Goal: Information Seeking & Learning: Learn about a topic

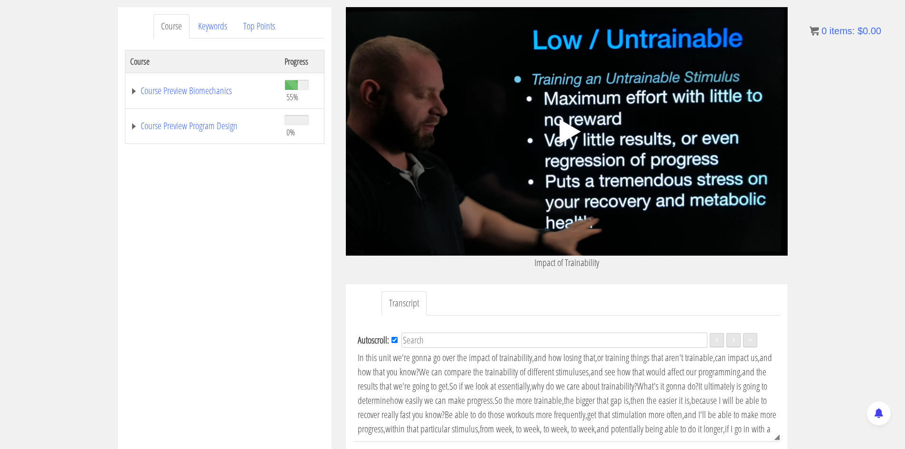
scroll to position [143, 0]
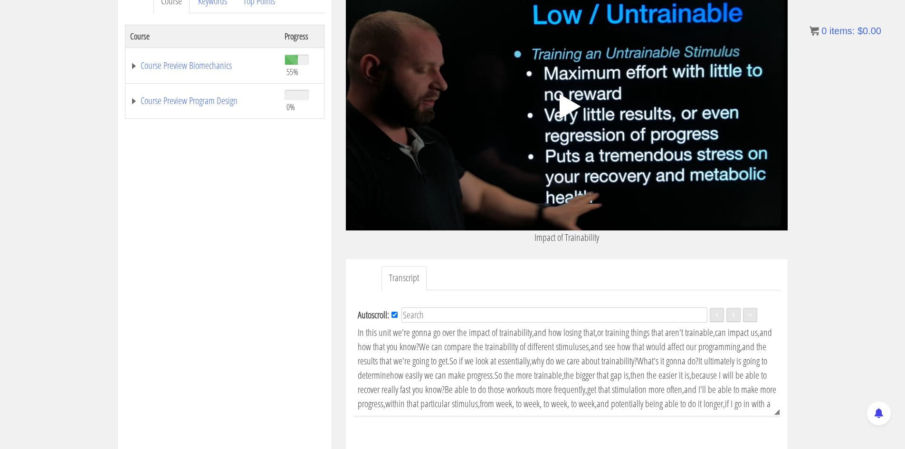
click at [565, 110] on polygon at bounding box center [569, 106] width 21 height 25
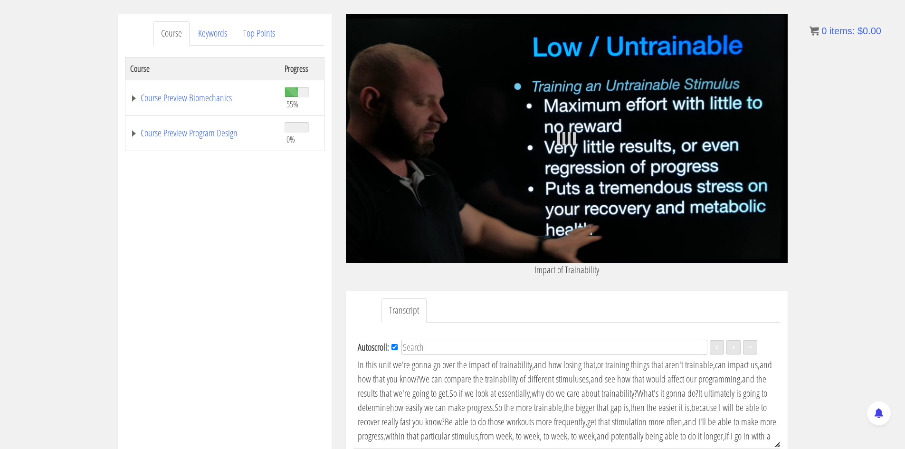
scroll to position [95, 0]
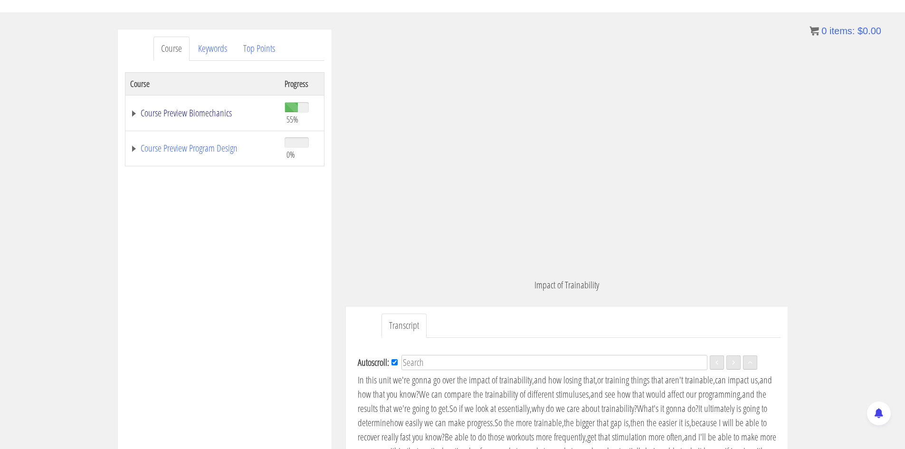
click at [132, 111] on link "Course Preview Biomechanics" at bounding box center [202, 113] width 145 height 10
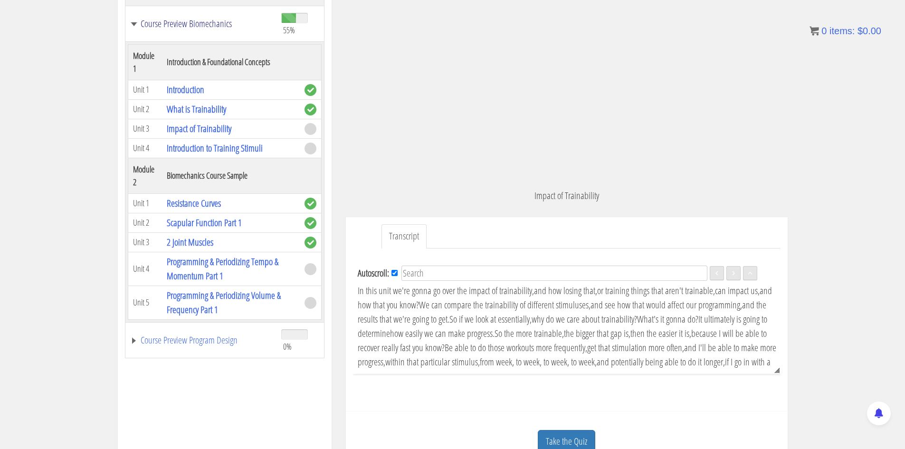
scroll to position [190, 0]
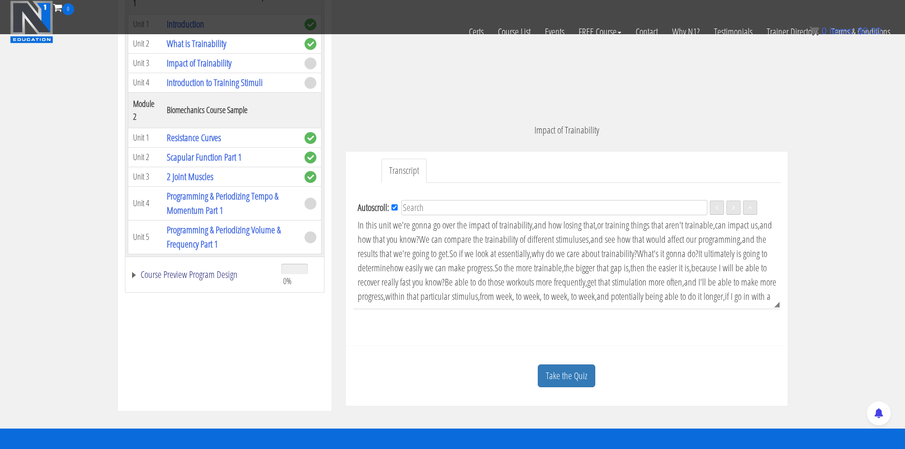
click at [134, 276] on link "Course Preview Program Design" at bounding box center [201, 275] width 142 height 10
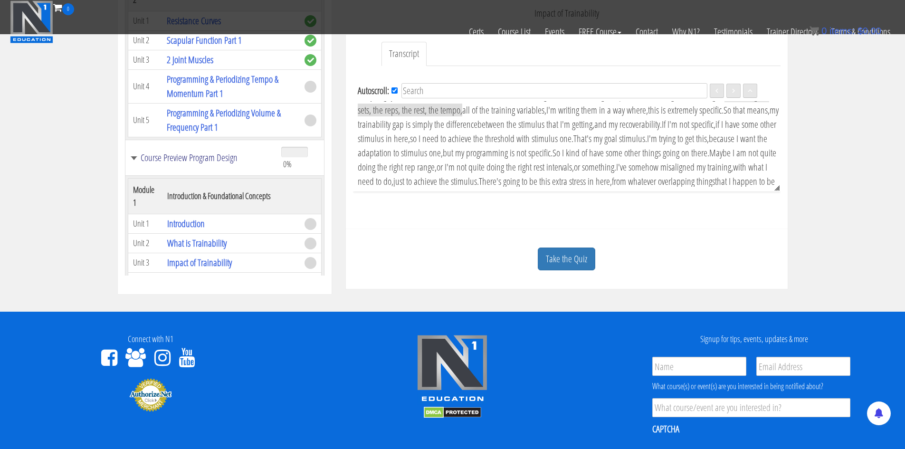
scroll to position [285, 0]
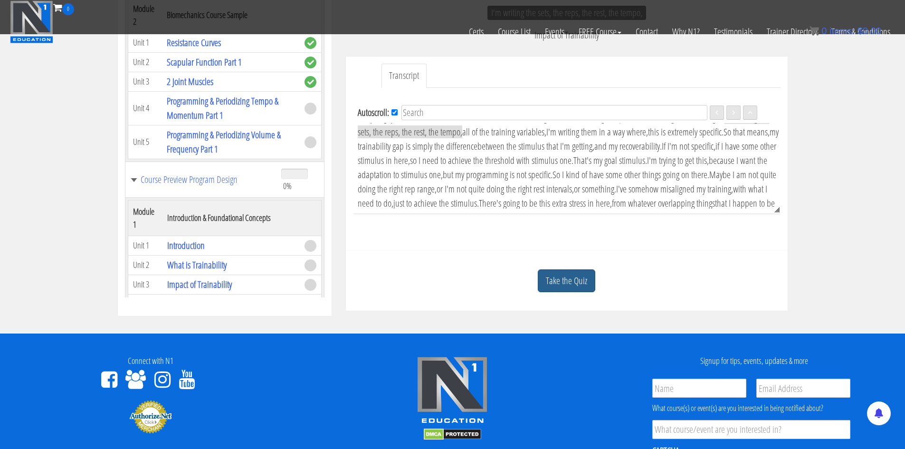
click at [582, 281] on link "Take the Quiz" at bounding box center [567, 280] width 58 height 23
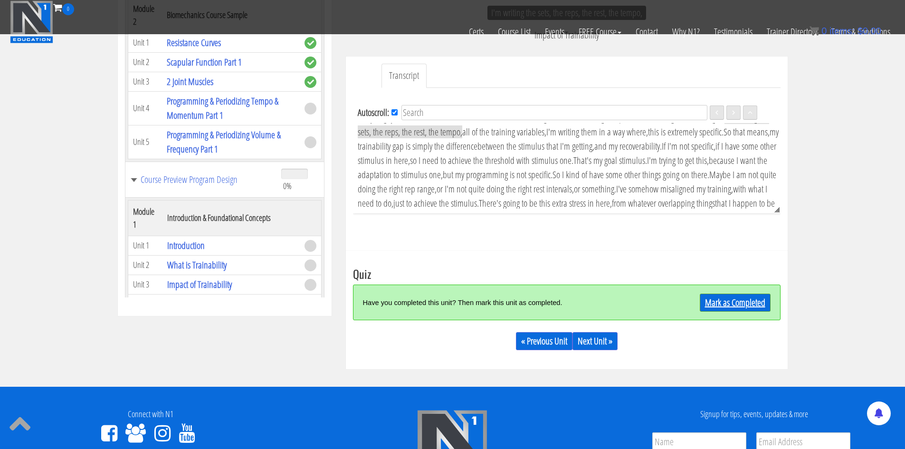
click at [722, 303] on link "Mark as Completed" at bounding box center [735, 303] width 71 height 18
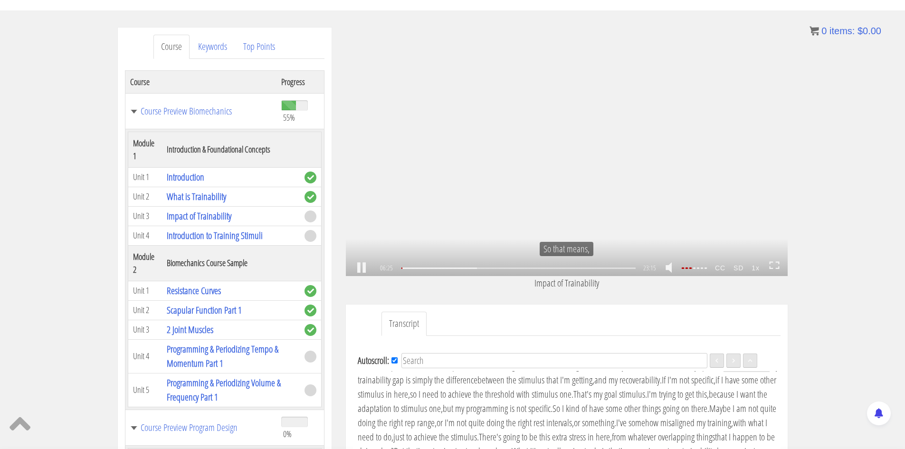
scroll to position [53, 0]
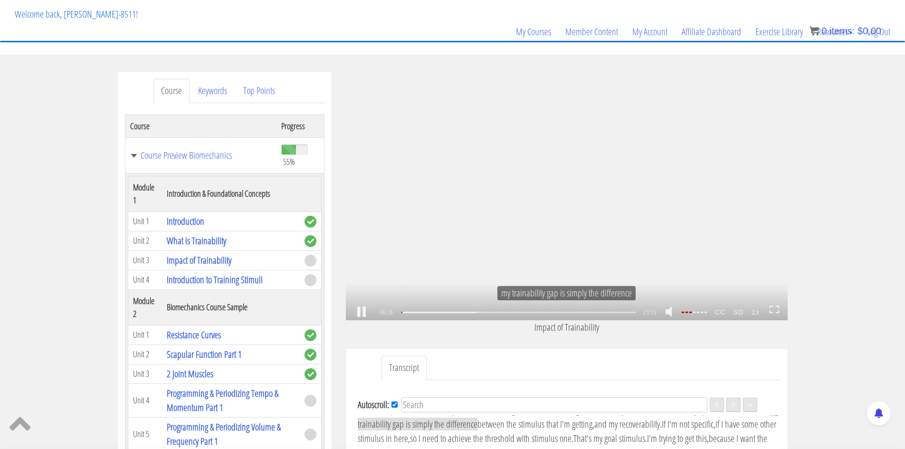
click at [365, 312] on link at bounding box center [362, 312] width 16 height 0
click at [362, 312] on link at bounding box center [362, 312] width 16 height 0
click at [489, 313] on div "08:36" at bounding box center [519, 312] width 234 height 1
click at [499, 312] on div "09:34" at bounding box center [519, 312] width 234 height 1
drag, startPoint x: 509, startPoint y: 315, endPoint x: 514, endPoint y: 312, distance: 5.5
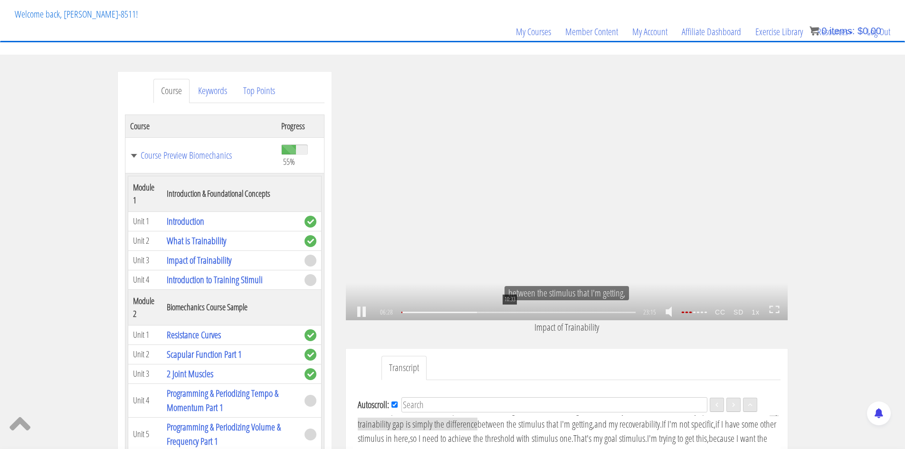
click at [512, 313] on div "10:33" at bounding box center [519, 312] width 234 height 1
drag, startPoint x: 476, startPoint y: 313, endPoint x: 563, endPoint y: 313, distance: 87.0
click at [563, 313] on div "14:54" at bounding box center [519, 312] width 234 height 1
click at [567, 312] on div "16:09" at bounding box center [519, 312] width 234 height 1
drag, startPoint x: 591, startPoint y: 312, endPoint x: 613, endPoint y: 313, distance: 21.4
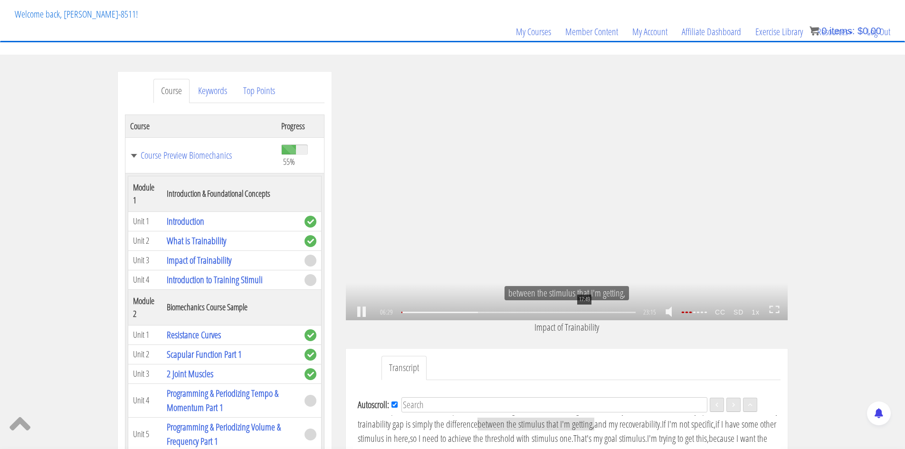
click at [594, 312] on div "17:49" at bounding box center [519, 312] width 234 height 1
click at [614, 313] on div "20:39" at bounding box center [519, 312] width 234 height 1
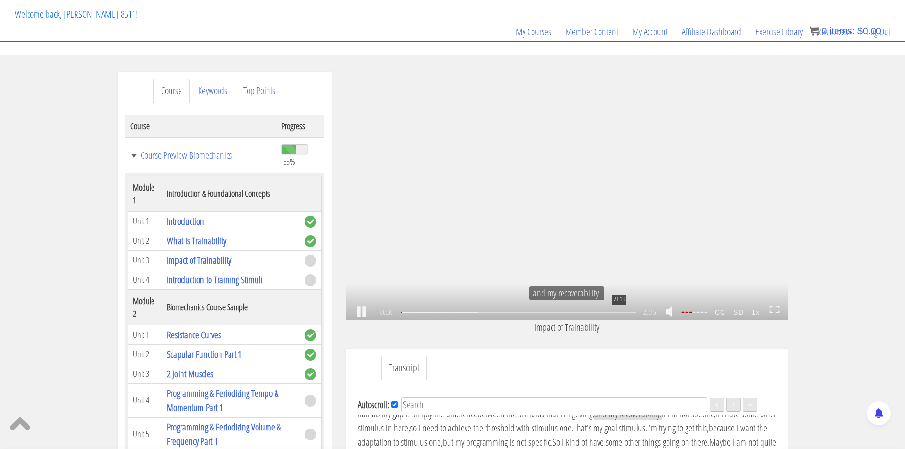
scroll to position [711, 0]
click at [629, 313] on div "22:16" at bounding box center [519, 312] width 234 height 1
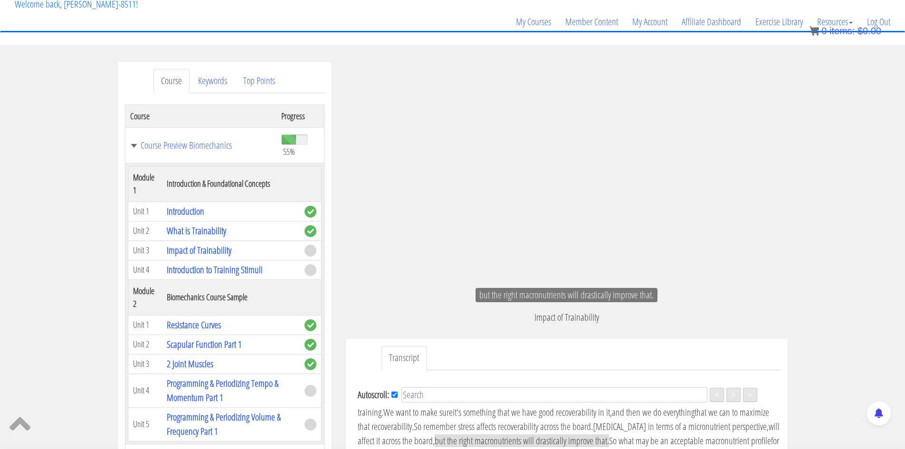
scroll to position [2538, 0]
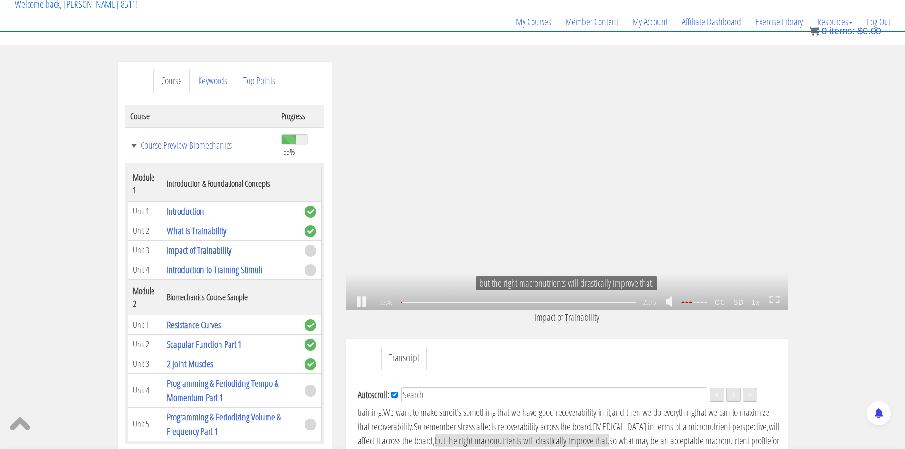
click at [757, 302] on strong "1x" at bounding box center [756, 302] width 16 height 15
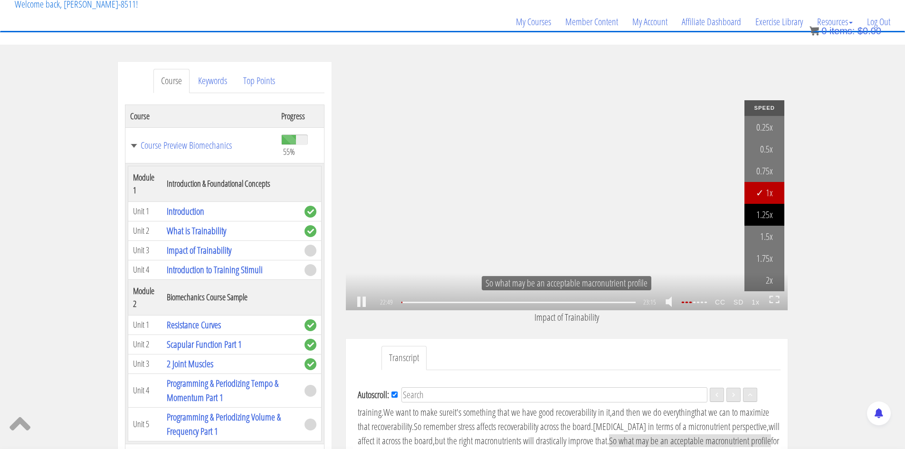
click at [768, 219] on link "1.25x" at bounding box center [765, 215] width 40 height 22
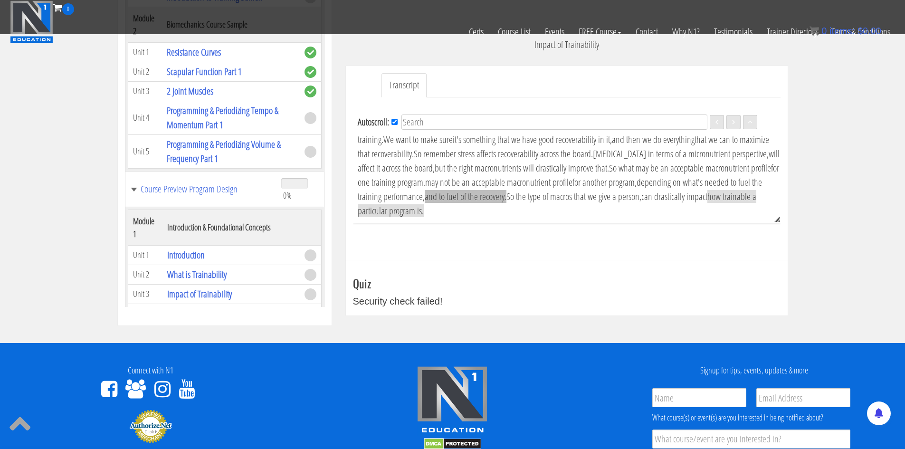
scroll to position [348, 0]
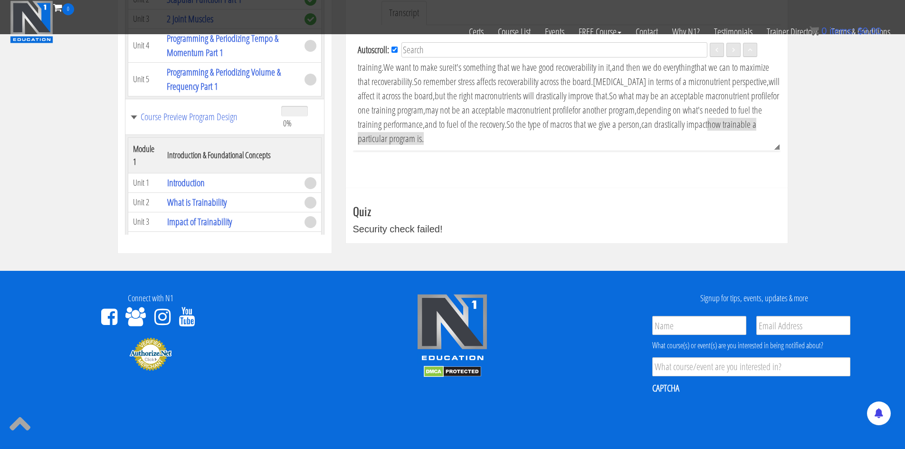
click at [407, 224] on div "Security check failed!" at bounding box center [567, 229] width 428 height 14
click at [356, 217] on h3 "Quiz" at bounding box center [567, 211] width 428 height 12
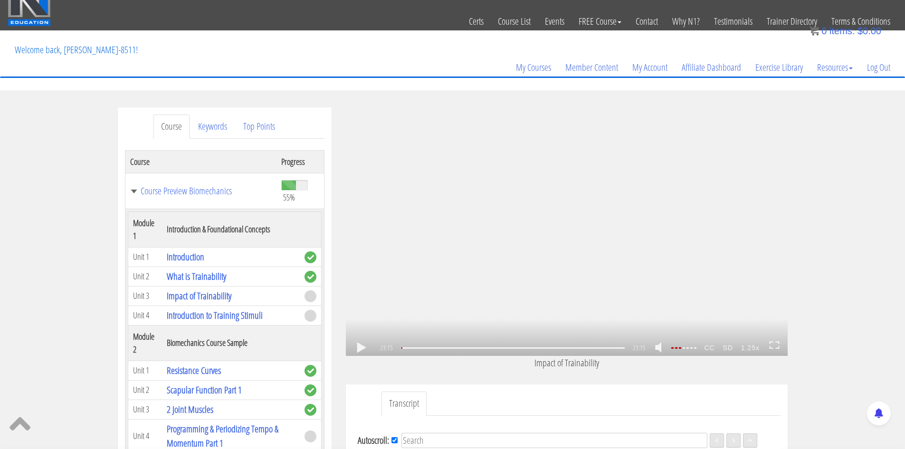
scroll to position [0, 0]
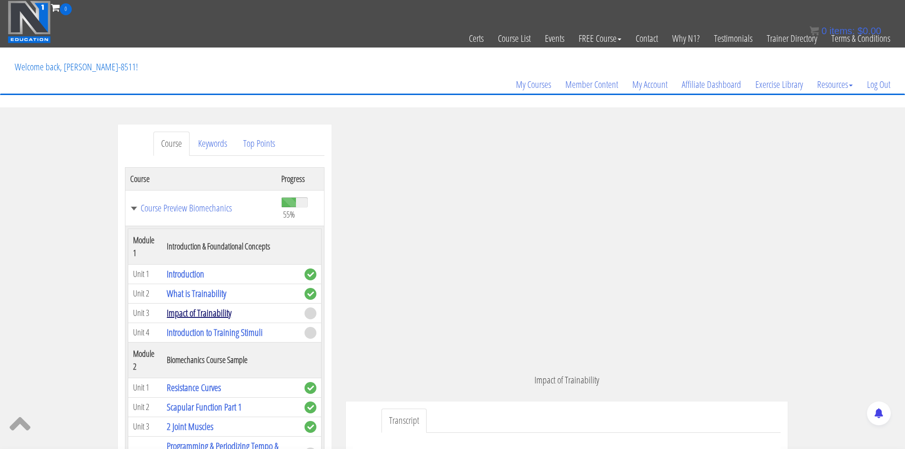
click at [225, 318] on link "Impact of Trainability" at bounding box center [199, 313] width 65 height 13
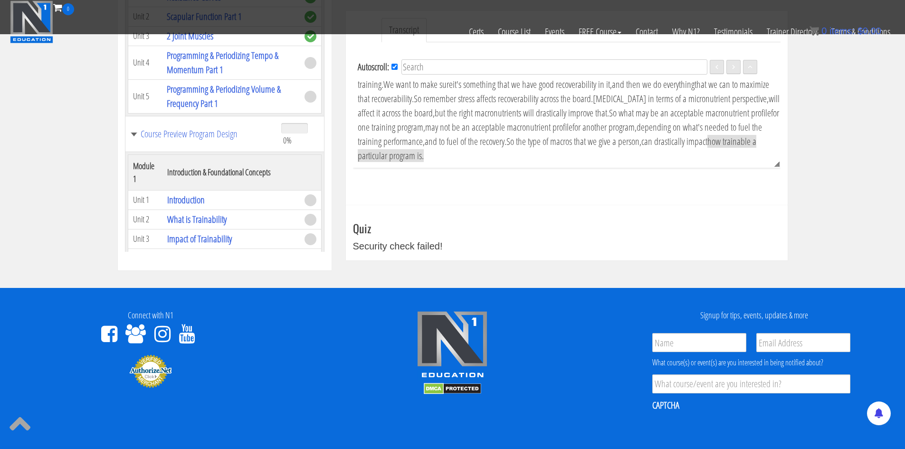
scroll to position [333, 0]
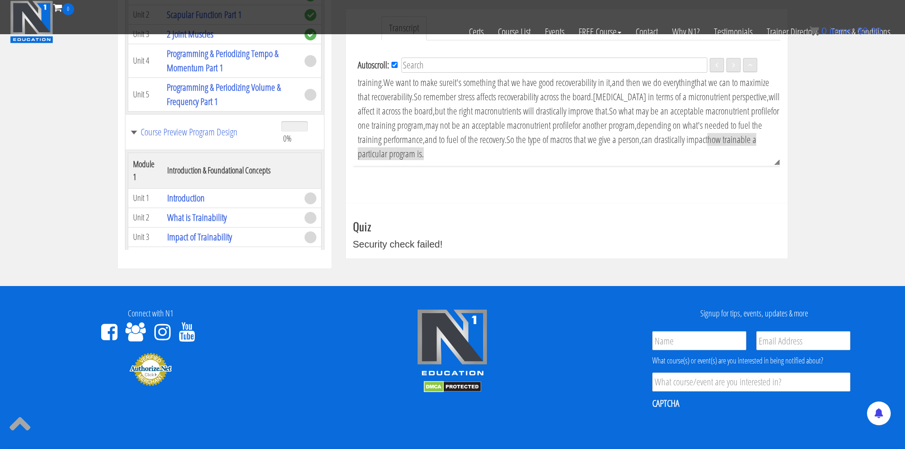
click at [420, 246] on div "Security check failed!" at bounding box center [567, 244] width 428 height 14
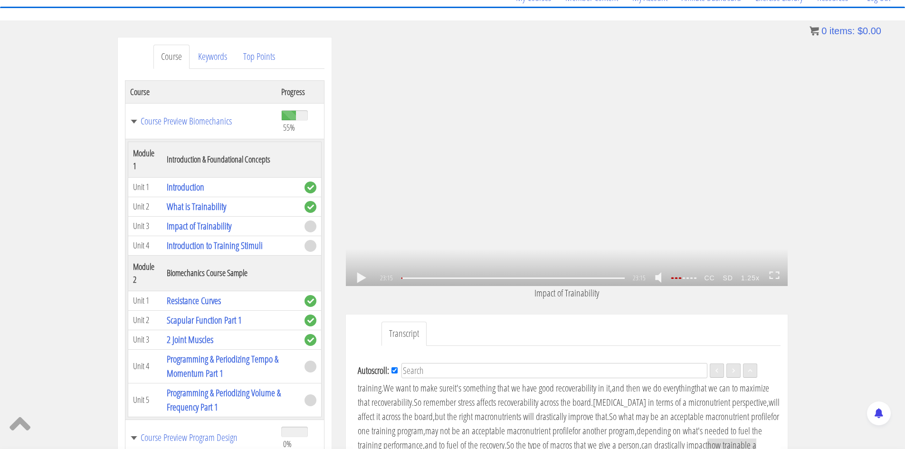
scroll to position [91, 0]
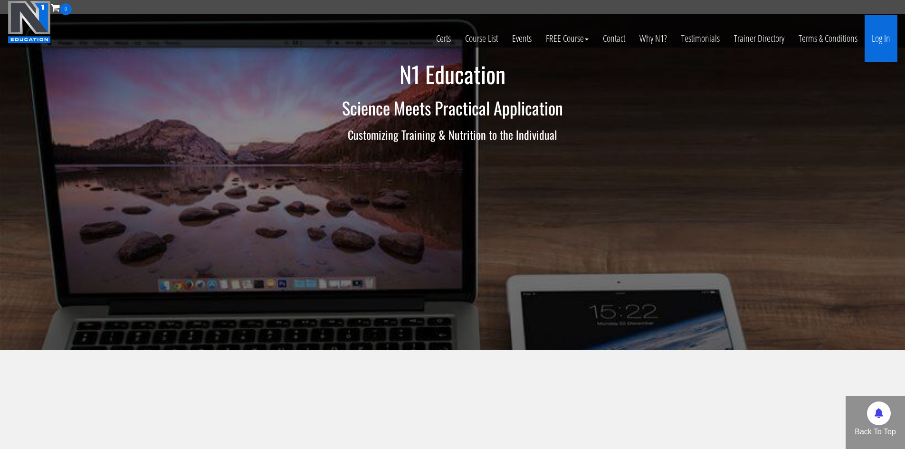
click at [876, 36] on link "Log In" at bounding box center [881, 38] width 33 height 47
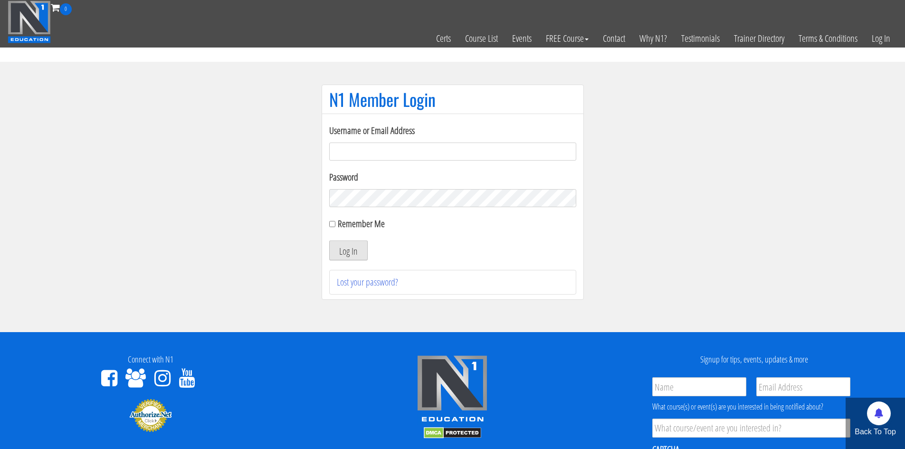
type input "[EMAIL_ADDRESS][DOMAIN_NAME]"
click at [348, 246] on button "Log In" at bounding box center [348, 251] width 38 height 20
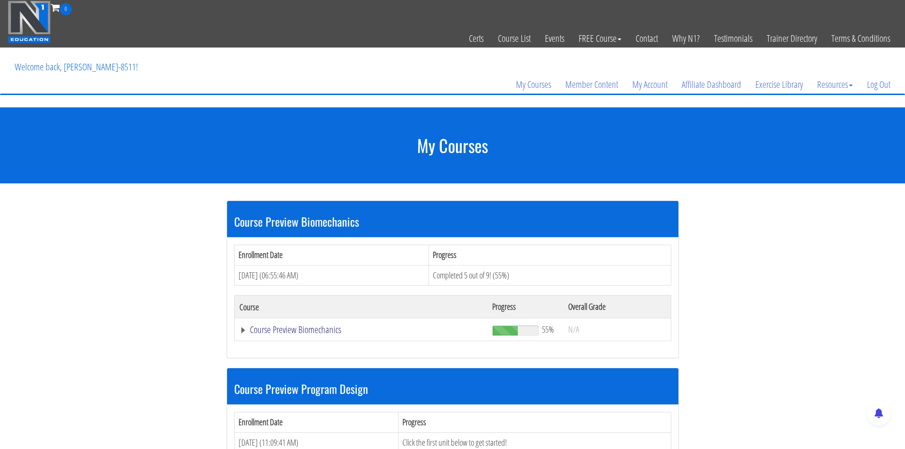
click at [294, 330] on link "Course Preview Biomechanics" at bounding box center [362, 330] width 244 height 10
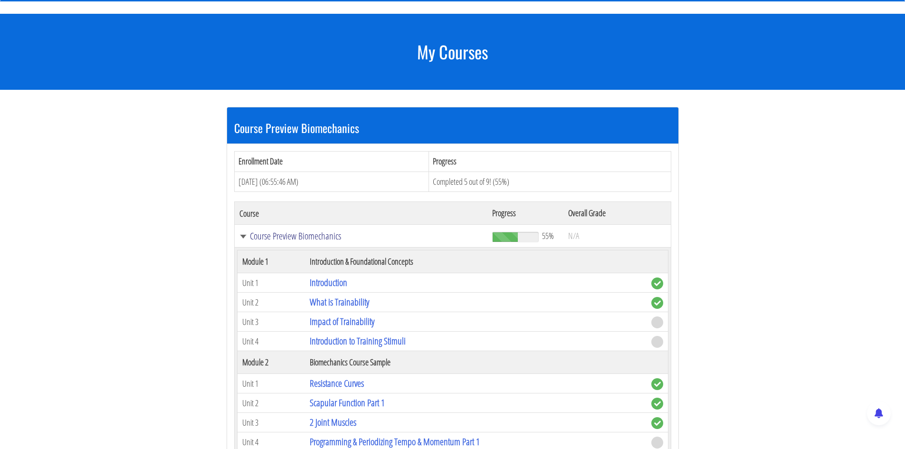
scroll to position [143, 0]
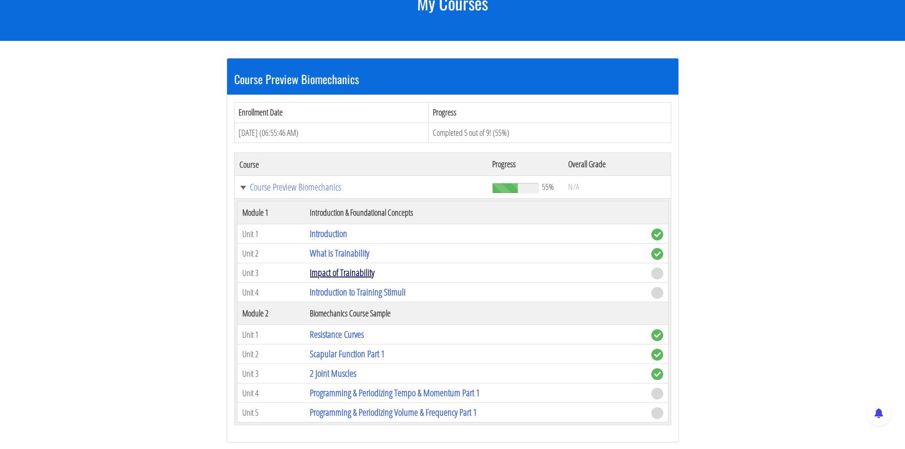
click at [365, 277] on link "Impact of Trainability" at bounding box center [342, 272] width 65 height 13
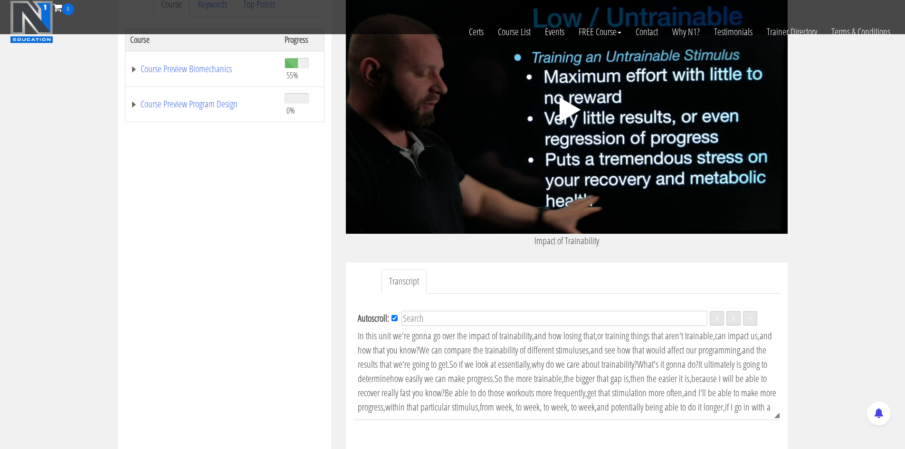
scroll to position [190, 0]
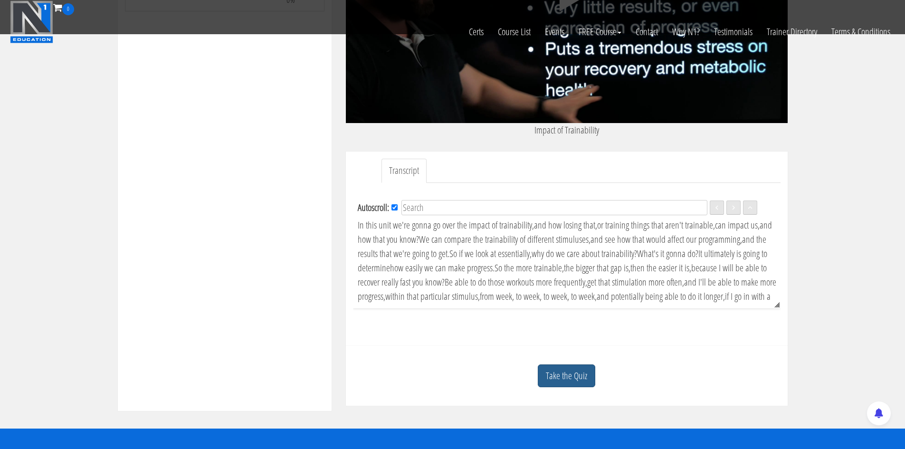
click at [571, 382] on link "Take the Quiz" at bounding box center [567, 376] width 58 height 23
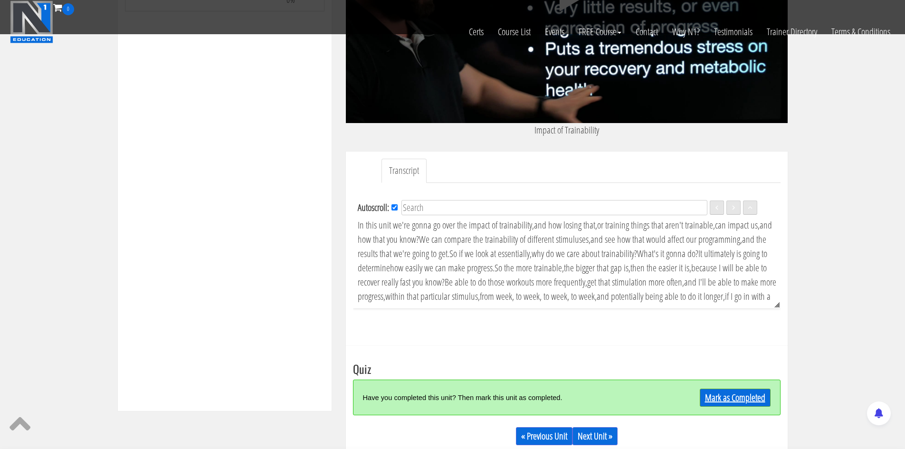
click at [741, 402] on link "Mark as Completed" at bounding box center [735, 398] width 71 height 18
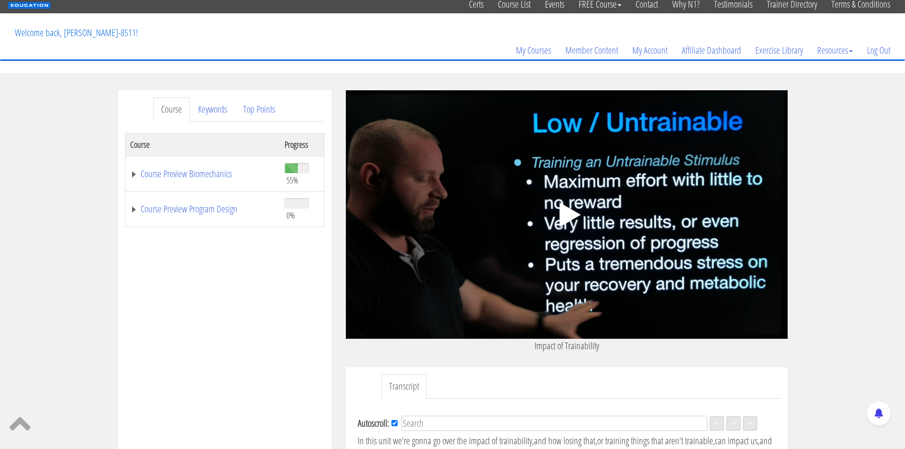
scroll to position [3, 0]
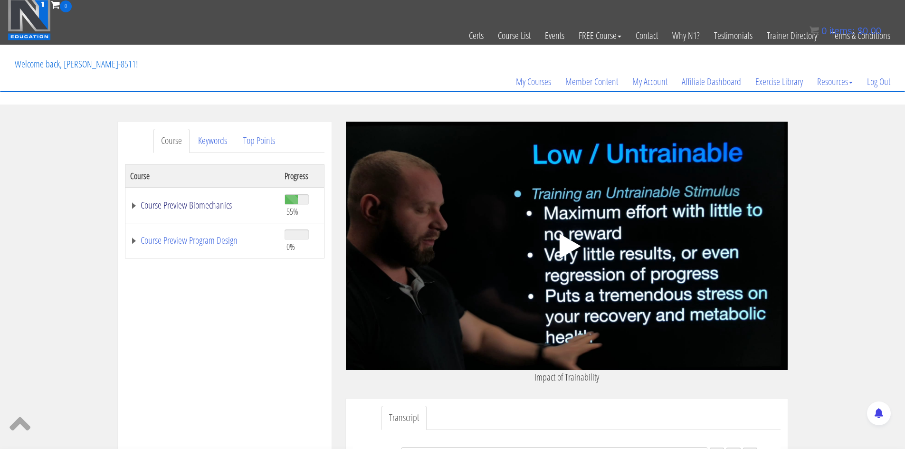
click at [135, 202] on link "Course Preview Biomechanics" at bounding box center [202, 206] width 145 height 10
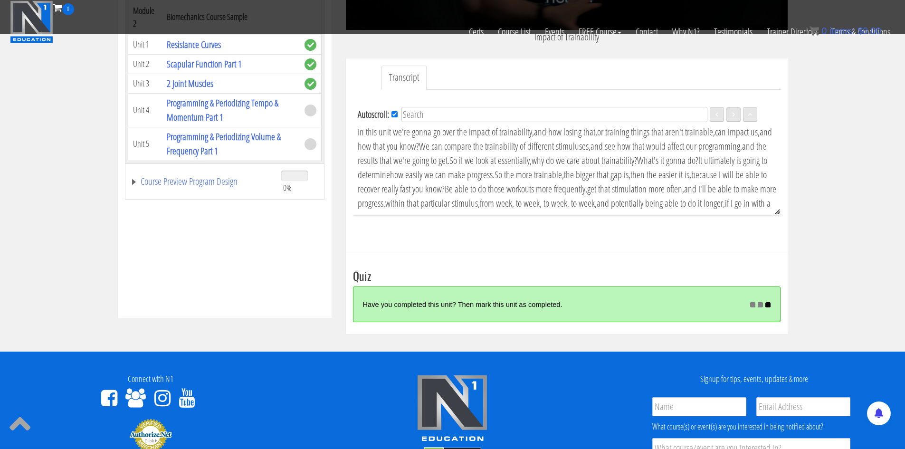
scroll to position [288, 0]
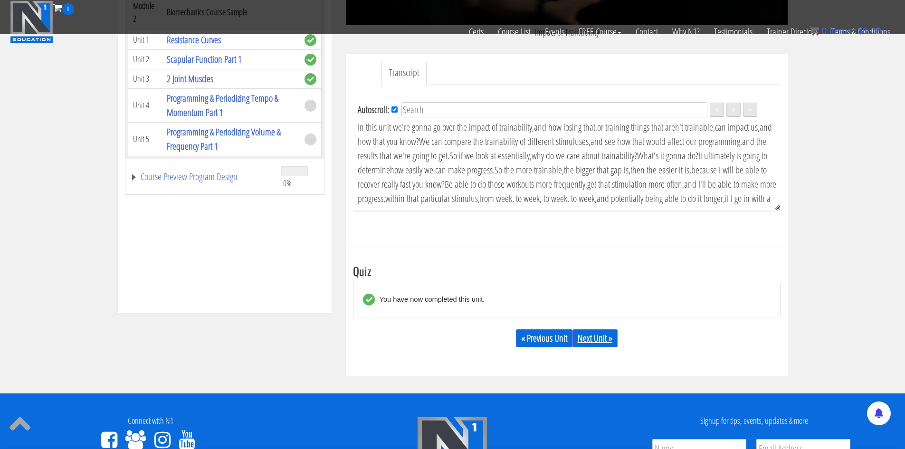
click at [600, 337] on link "Next Unit »" at bounding box center [595, 338] width 45 height 18
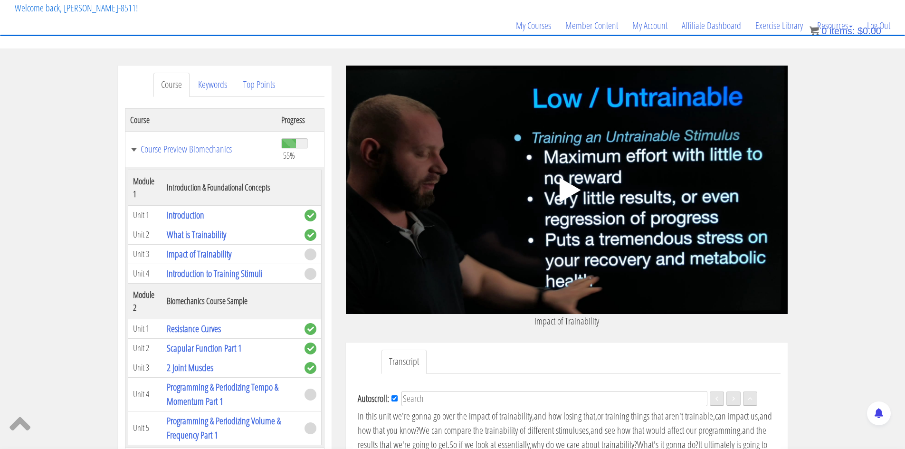
scroll to position [64, 0]
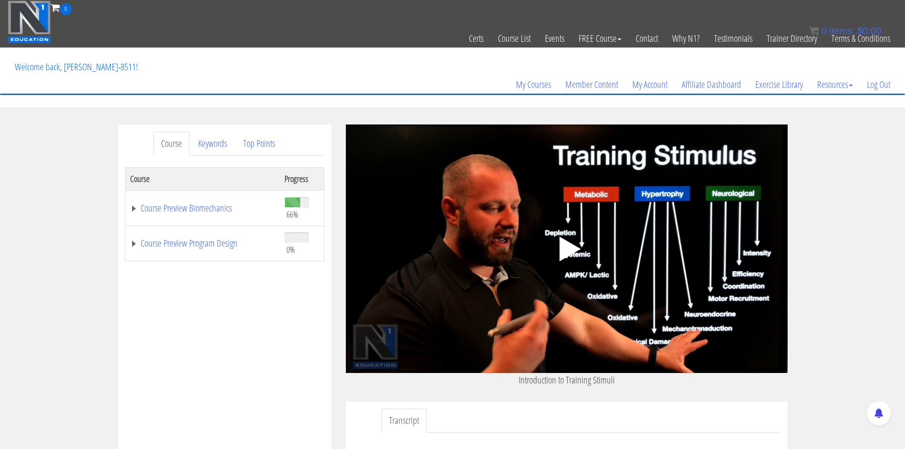
click at [424, 36] on div "Certs Course List Events FREE Course Course Preview – Biomechanics Course Previ…" at bounding box center [453, 38] width 890 height 47
